Goal: Navigation & Orientation: Find specific page/section

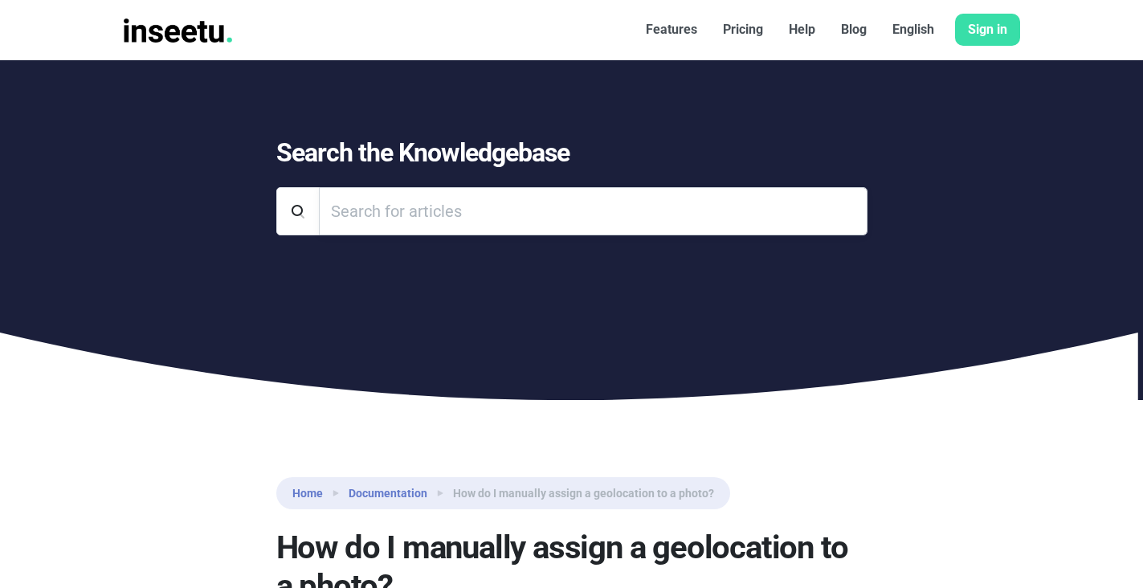
click at [437, 221] on input "Search" at bounding box center [593, 211] width 548 height 48
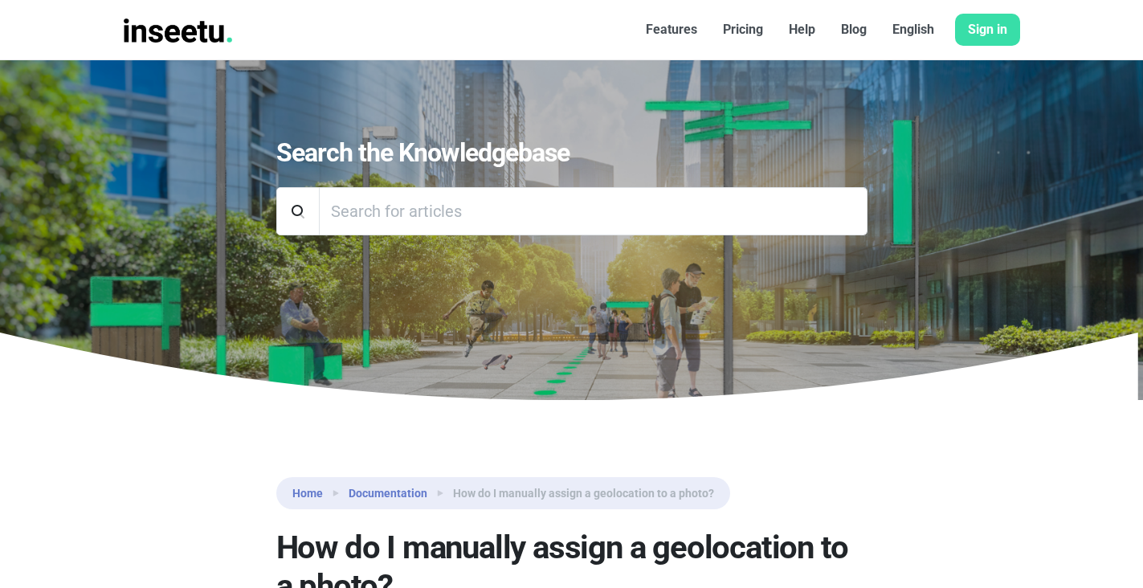
click at [658, 33] on font "Features" at bounding box center [671, 29] width 51 height 15
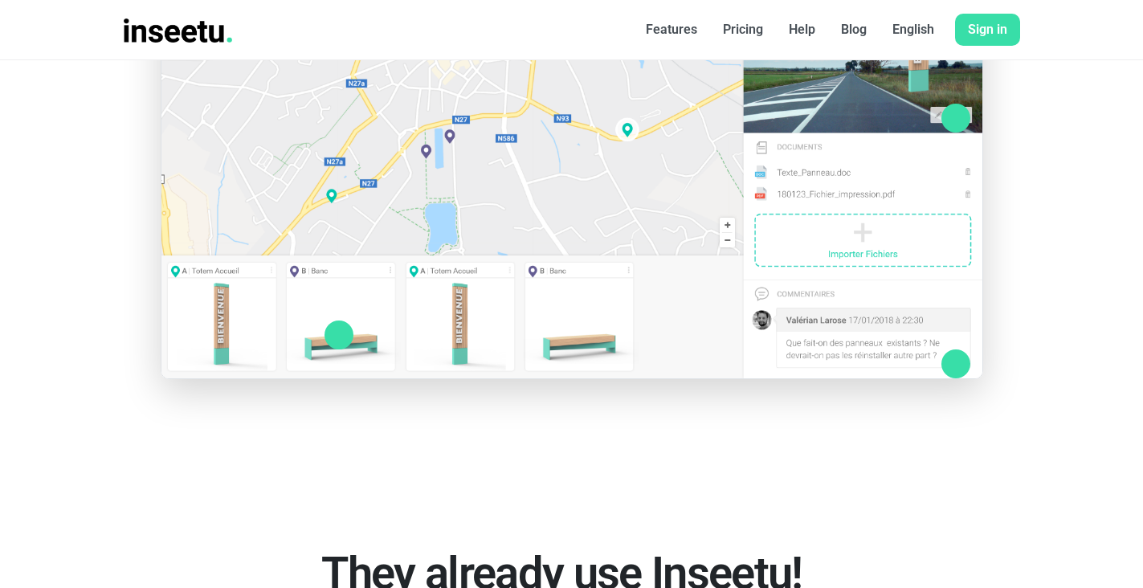
scroll to position [2574, 0]
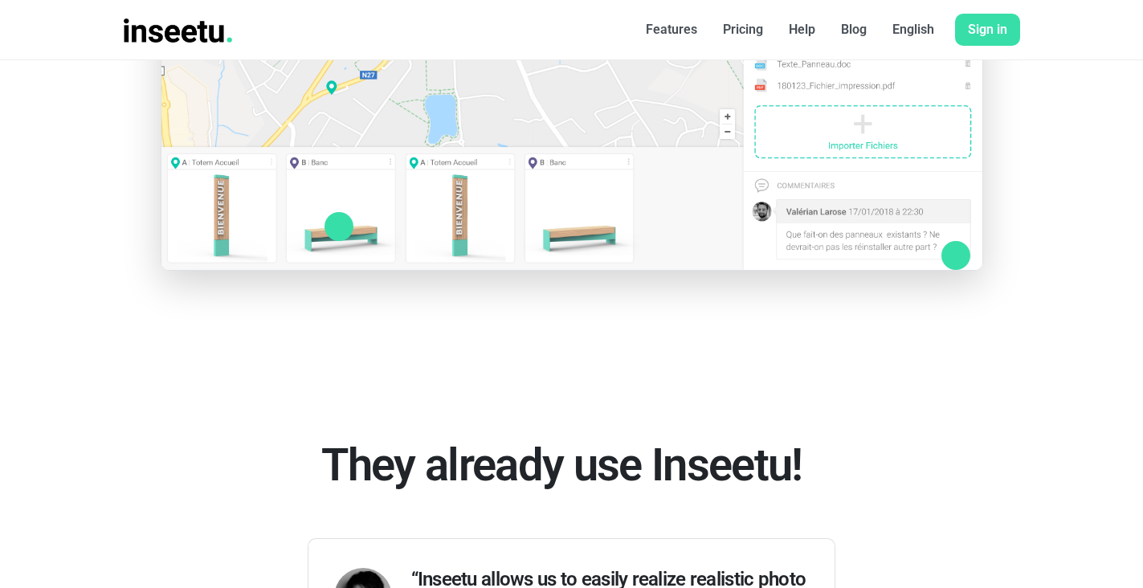
click at [638, 28] on link "Features" at bounding box center [671, 30] width 77 height 32
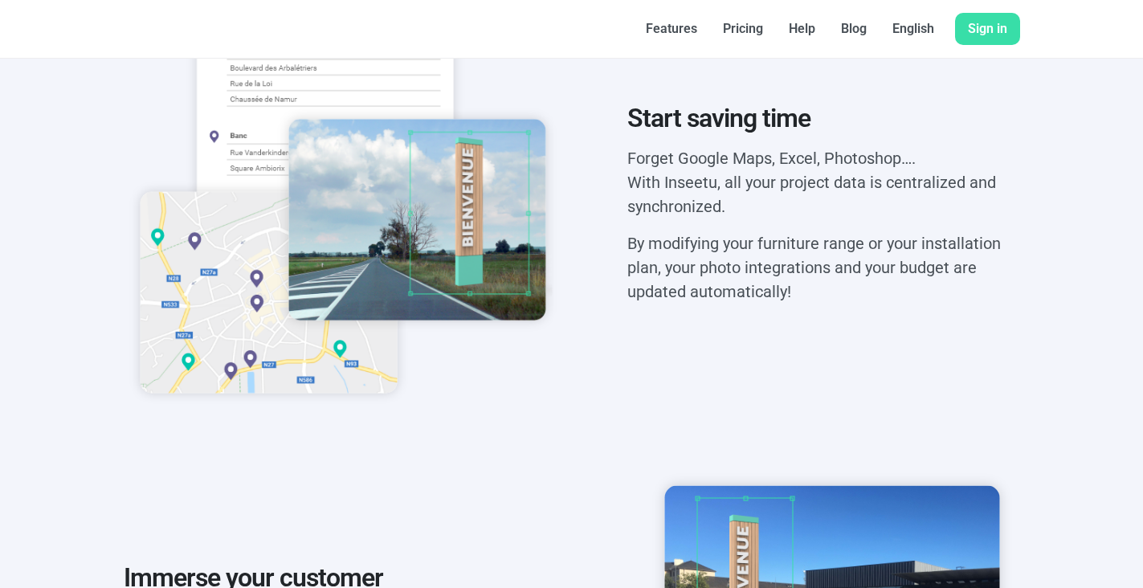
scroll to position [624, 0]
